Goal: Information Seeking & Learning: Learn about a topic

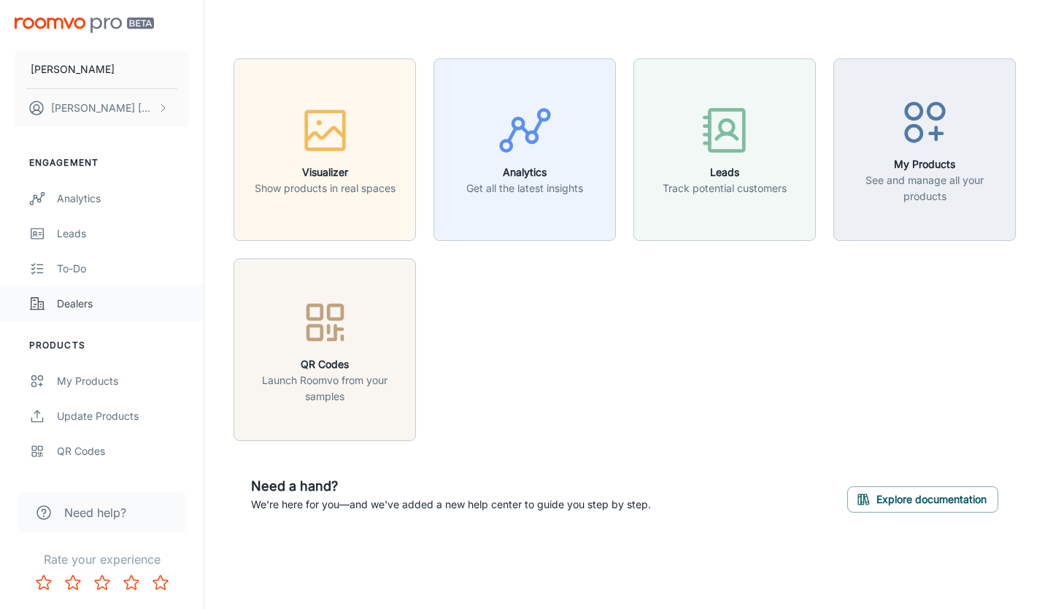
click at [79, 307] on div "Dealers" at bounding box center [123, 304] width 132 height 16
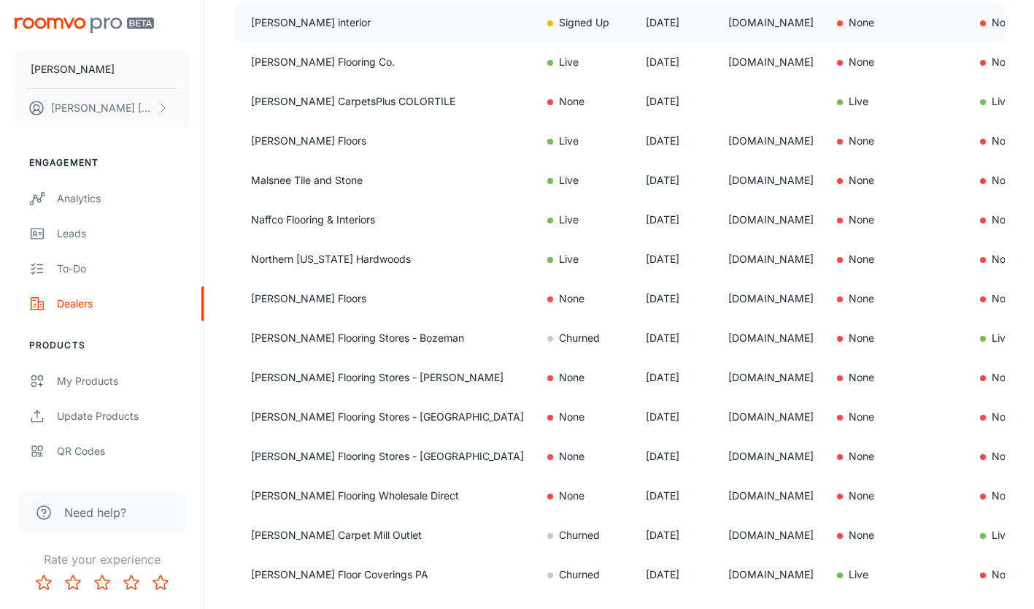
scroll to position [511, 0]
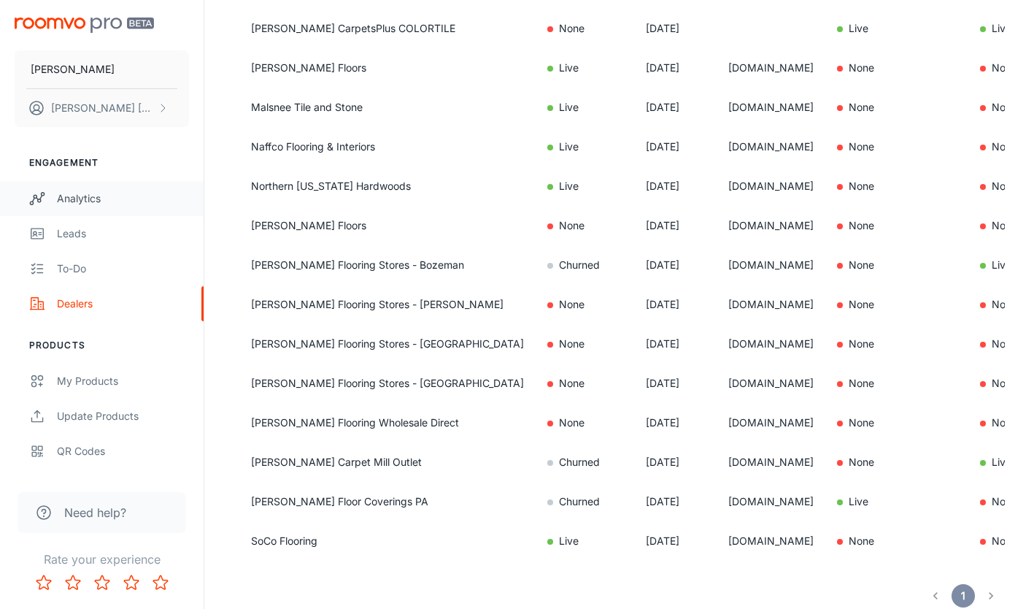
click at [99, 194] on div "Analytics" at bounding box center [123, 199] width 132 height 16
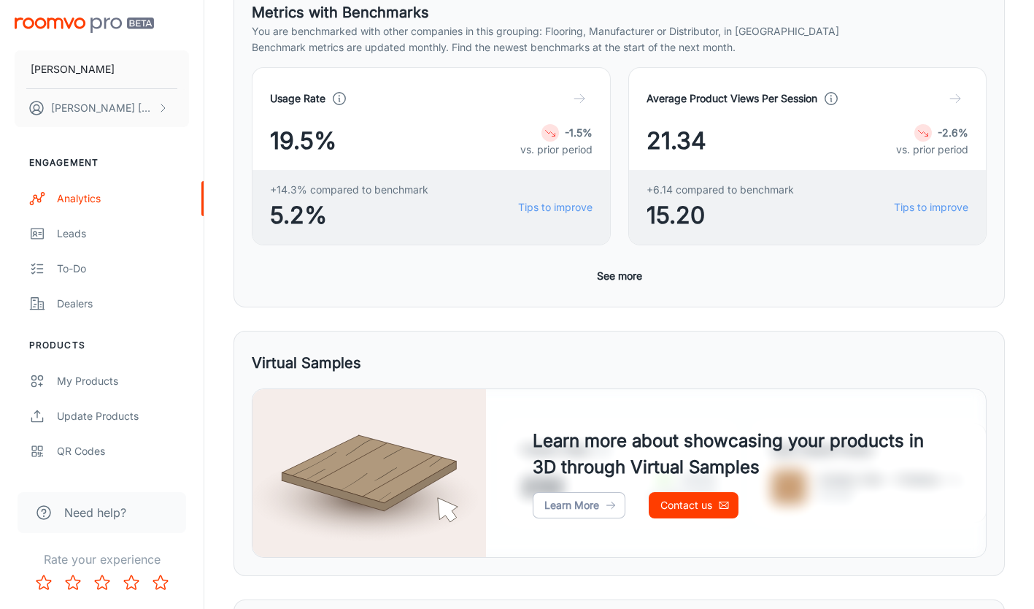
scroll to position [146, 0]
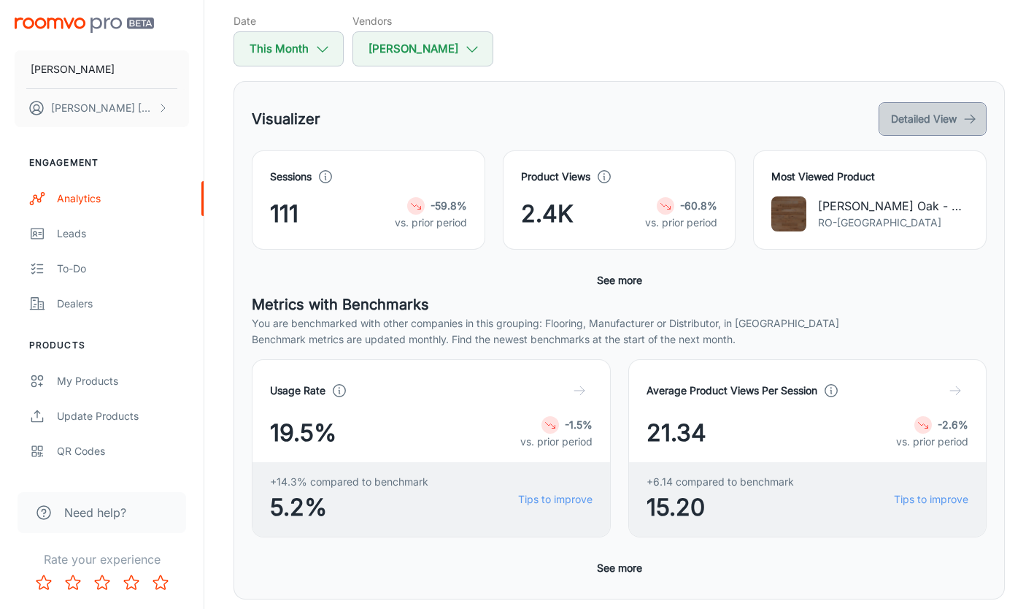
click at [921, 132] on button "Detailed View" at bounding box center [933, 119] width 108 height 34
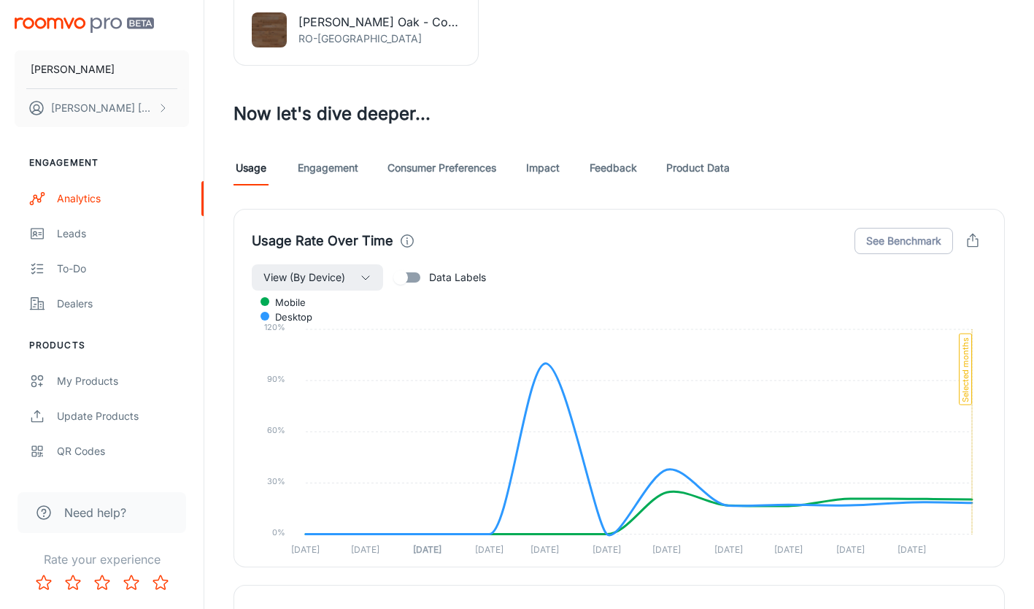
scroll to position [730, 0]
click at [684, 165] on link "Product Data" at bounding box center [699, 167] width 64 height 35
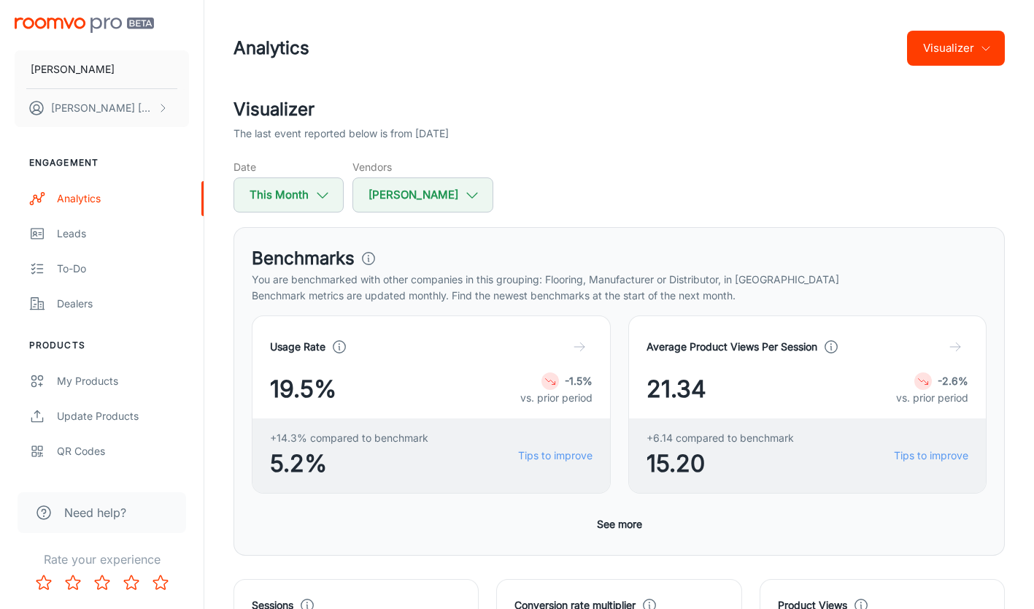
click at [945, 58] on button "Visualizer" at bounding box center [956, 48] width 98 height 35
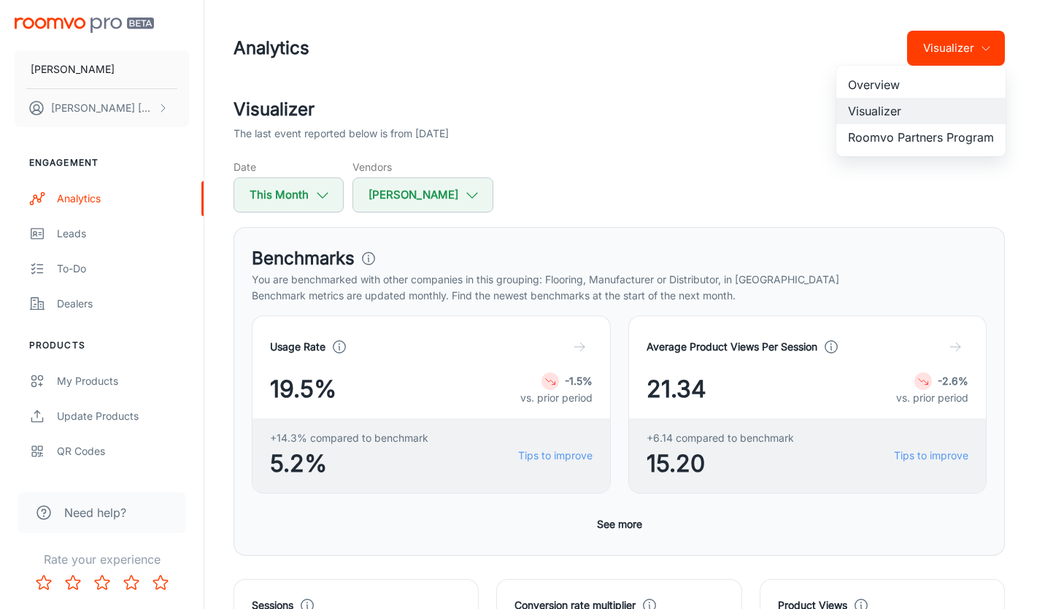
click at [721, 110] on div at bounding box center [522, 304] width 1045 height 609
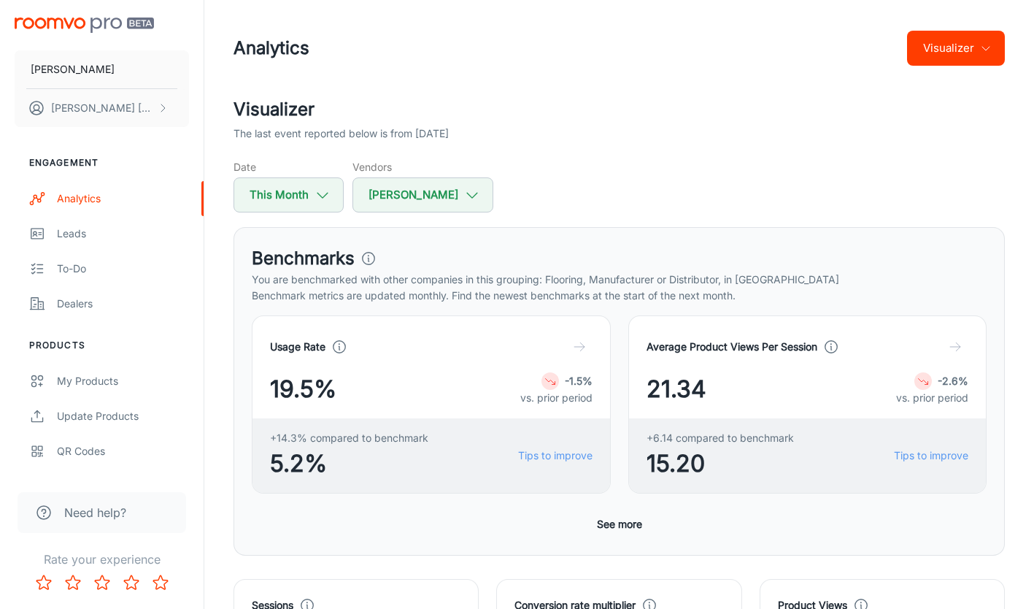
click at [959, 48] on button "Visualizer" at bounding box center [956, 48] width 98 height 35
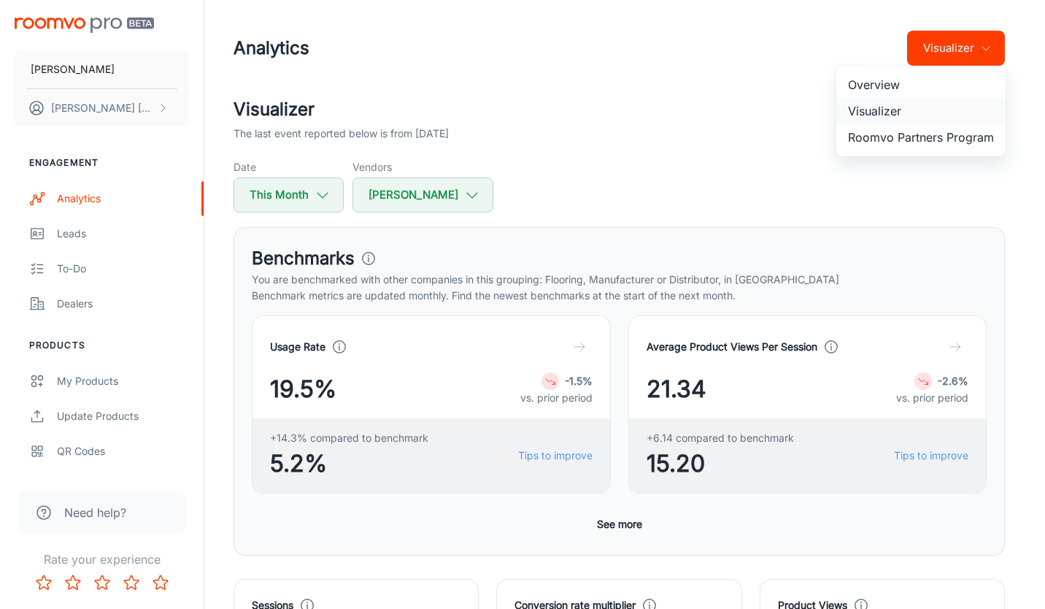
click at [888, 112] on li "Visualizer" at bounding box center [921, 111] width 169 height 26
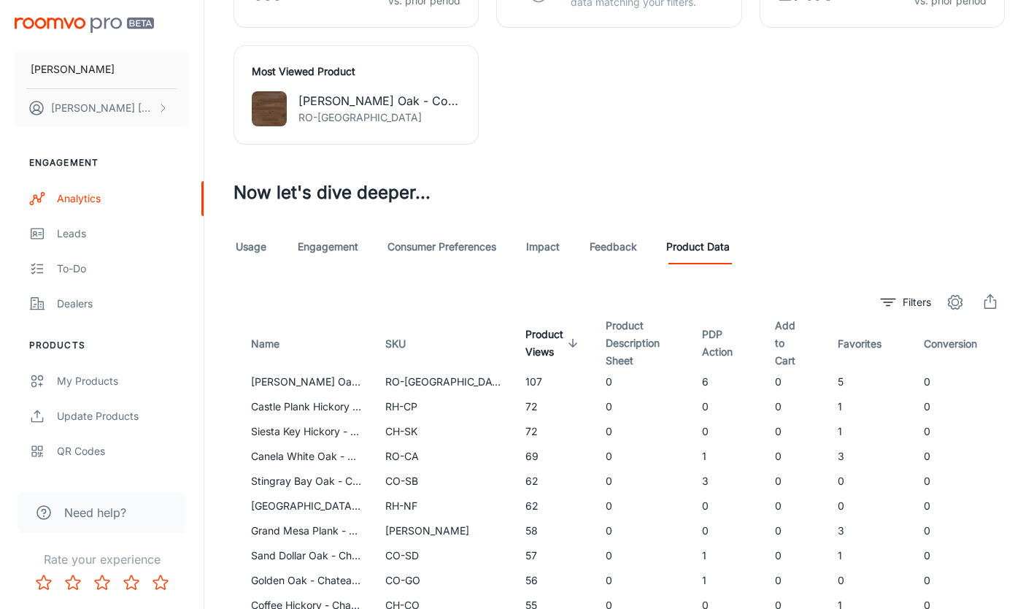
scroll to position [730, 0]
